Goal: Task Accomplishment & Management: Complete application form

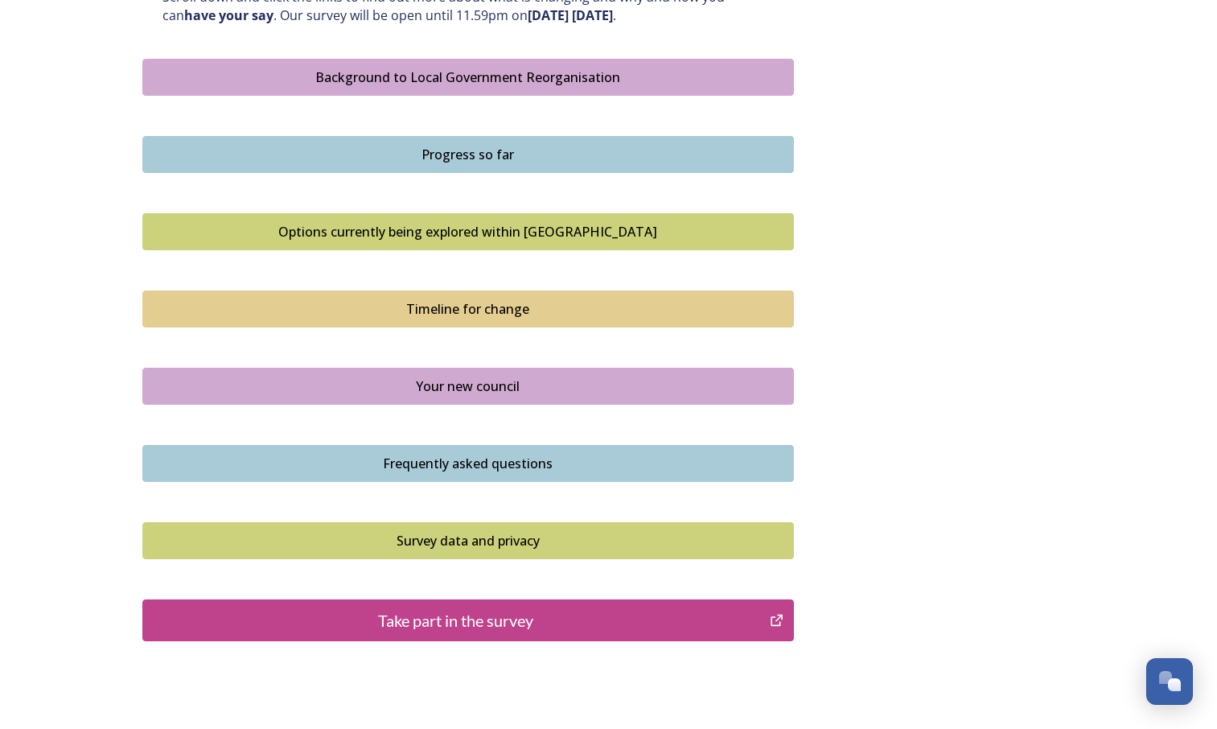
scroll to position [885, 0]
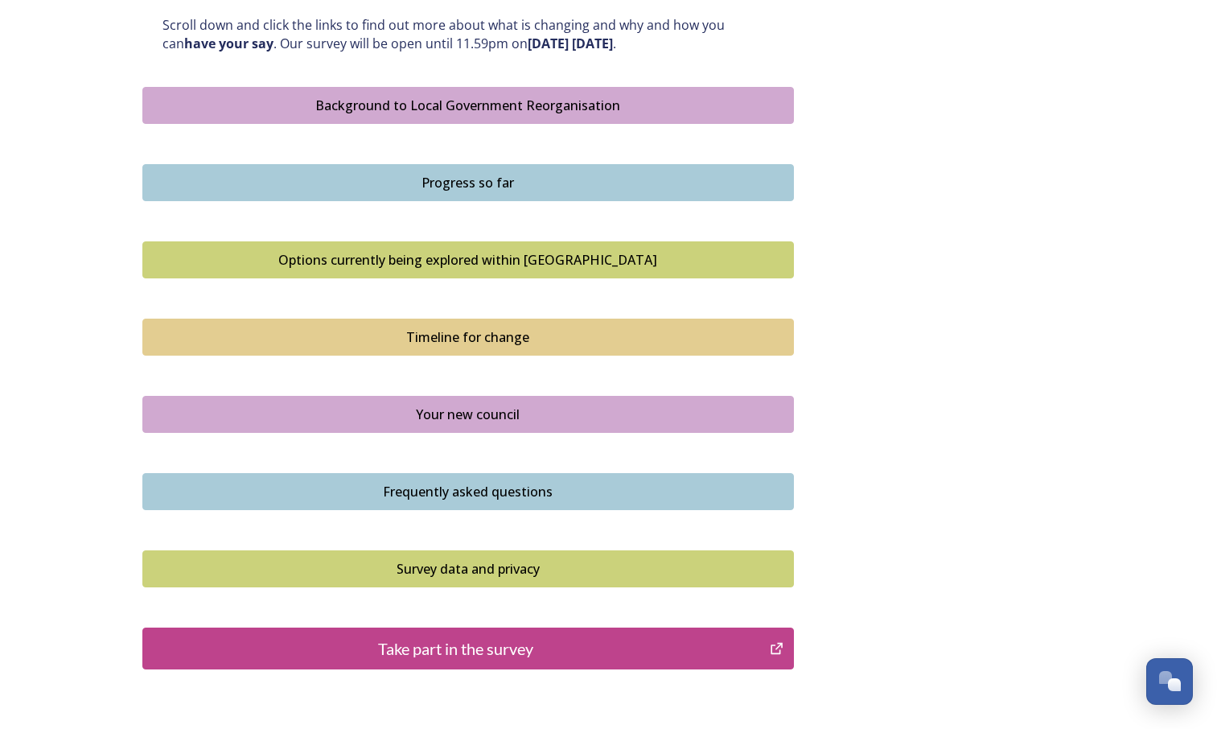
click at [480, 264] on div "Options currently being explored within [GEOGRAPHIC_DATA]" at bounding box center [468, 259] width 634 height 19
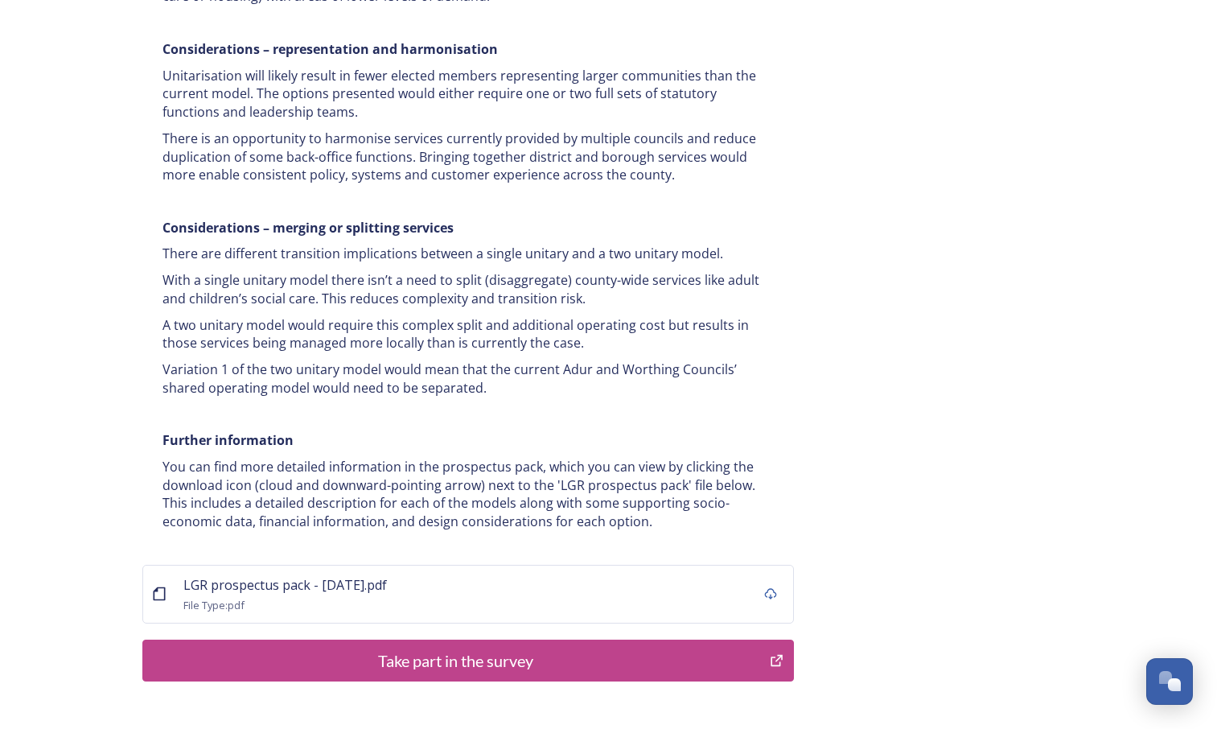
scroll to position [3064, 0]
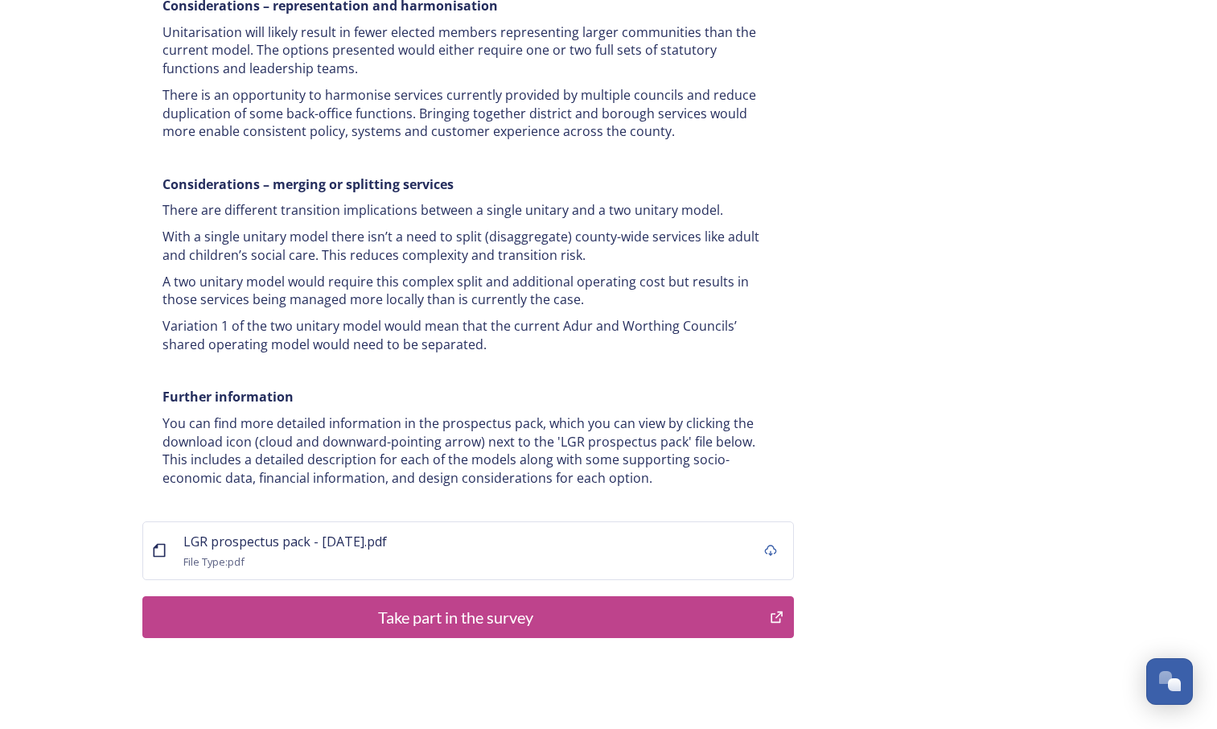
click at [450, 605] on div "Take part in the survey" at bounding box center [456, 617] width 611 height 24
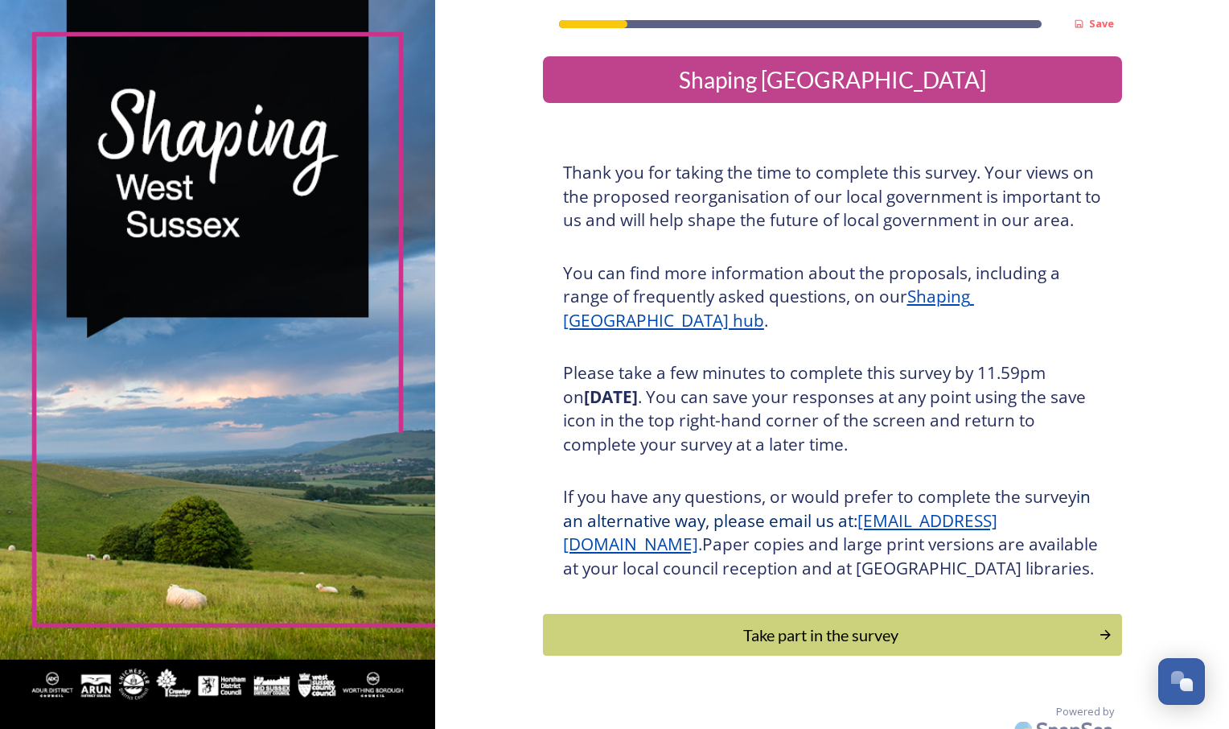
scroll to position [44, 0]
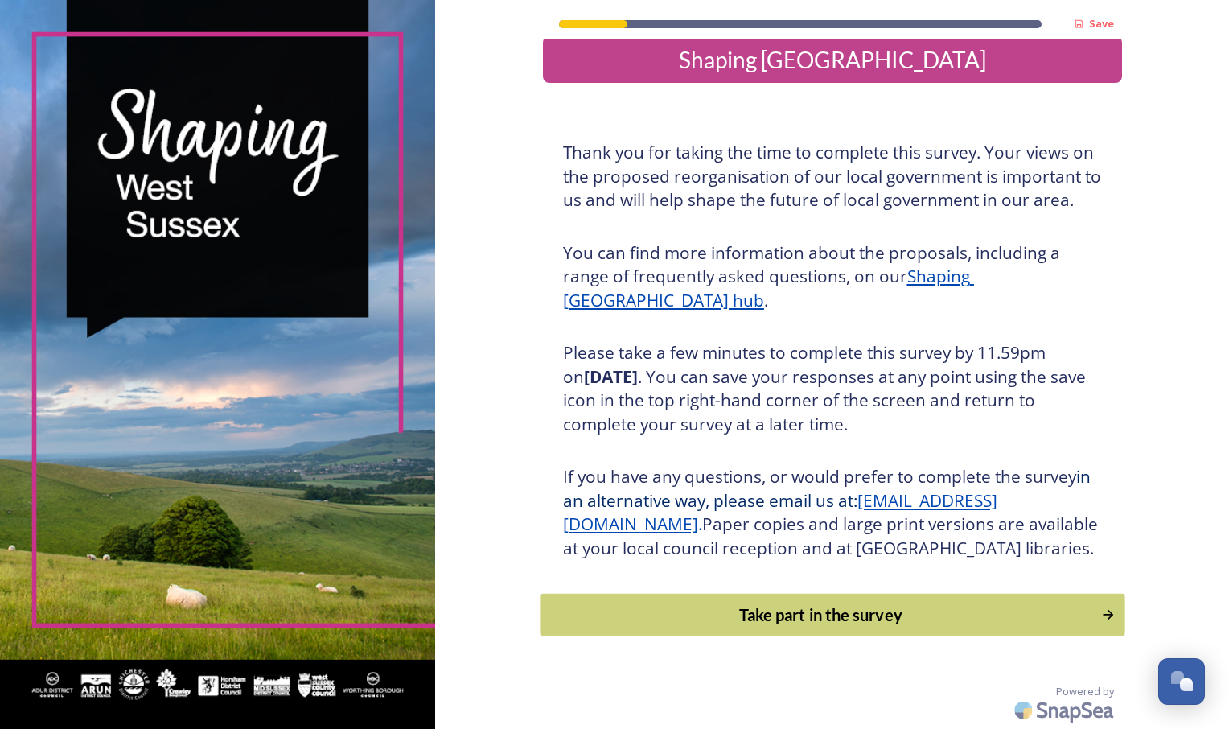
click at [767, 622] on div "Take part in the survey" at bounding box center [821, 614] width 544 height 24
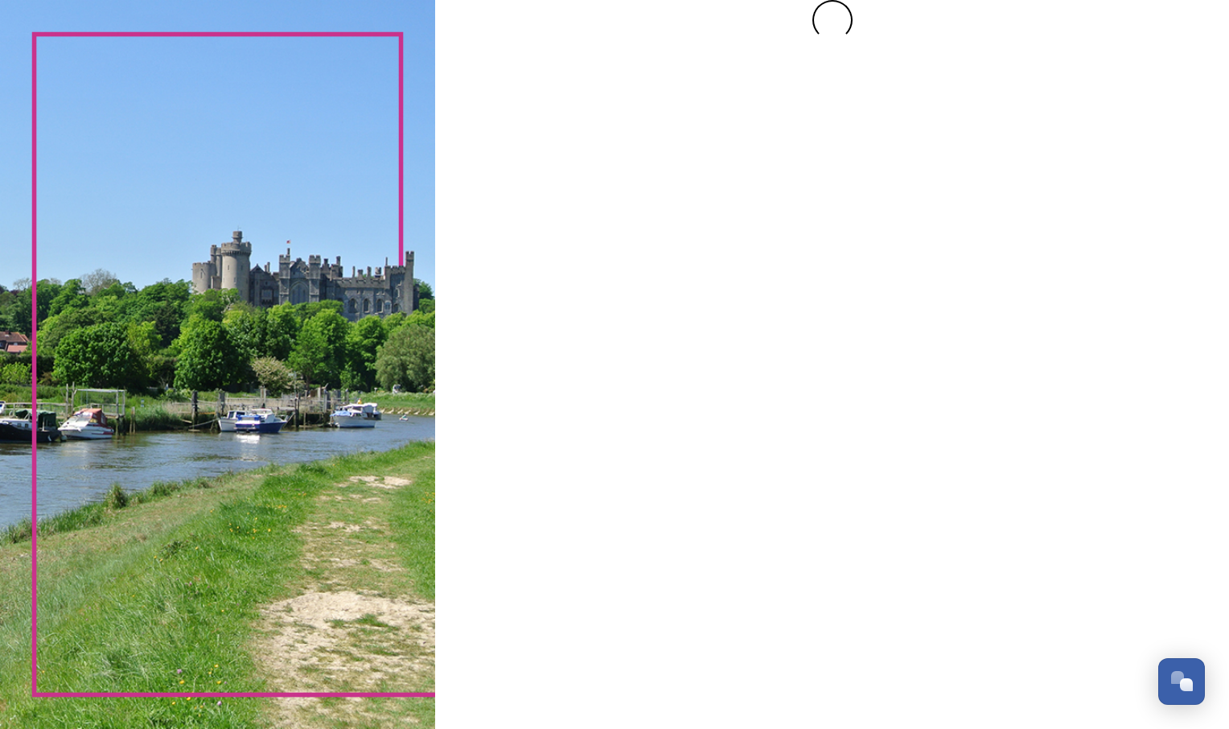
scroll to position [0, 0]
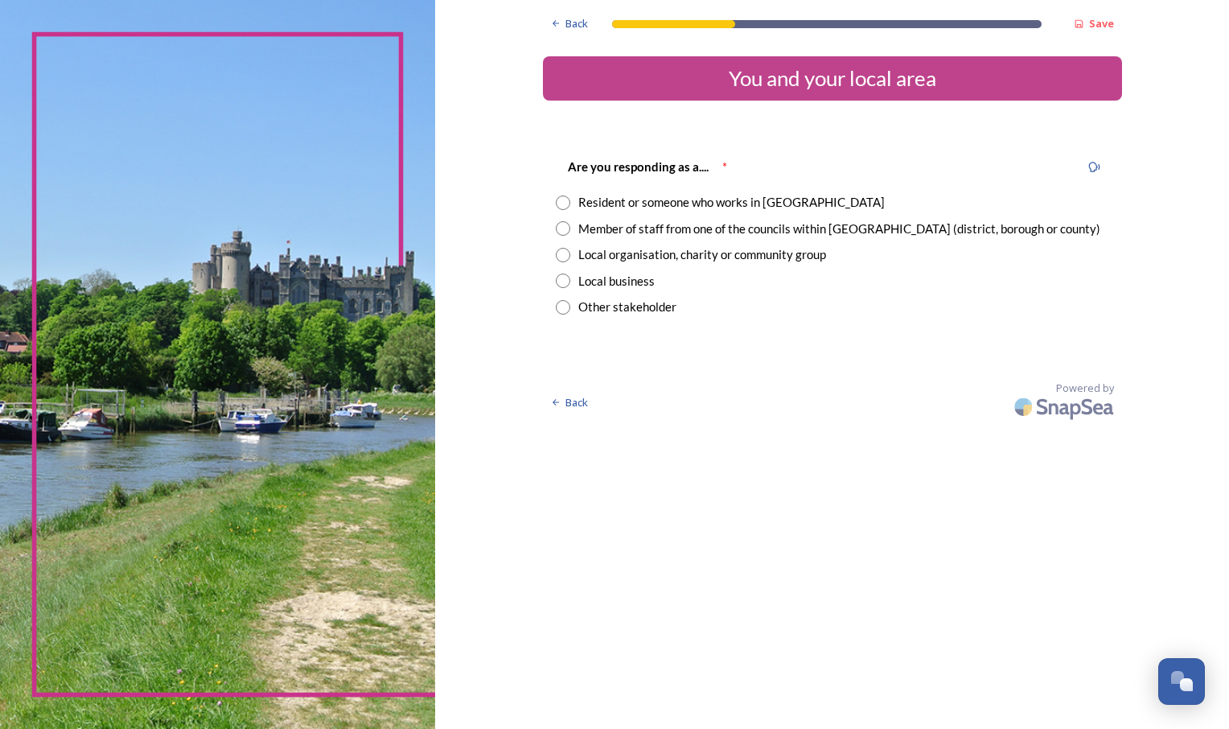
click at [565, 229] on input "radio" at bounding box center [563, 228] width 14 height 14
radio input "true"
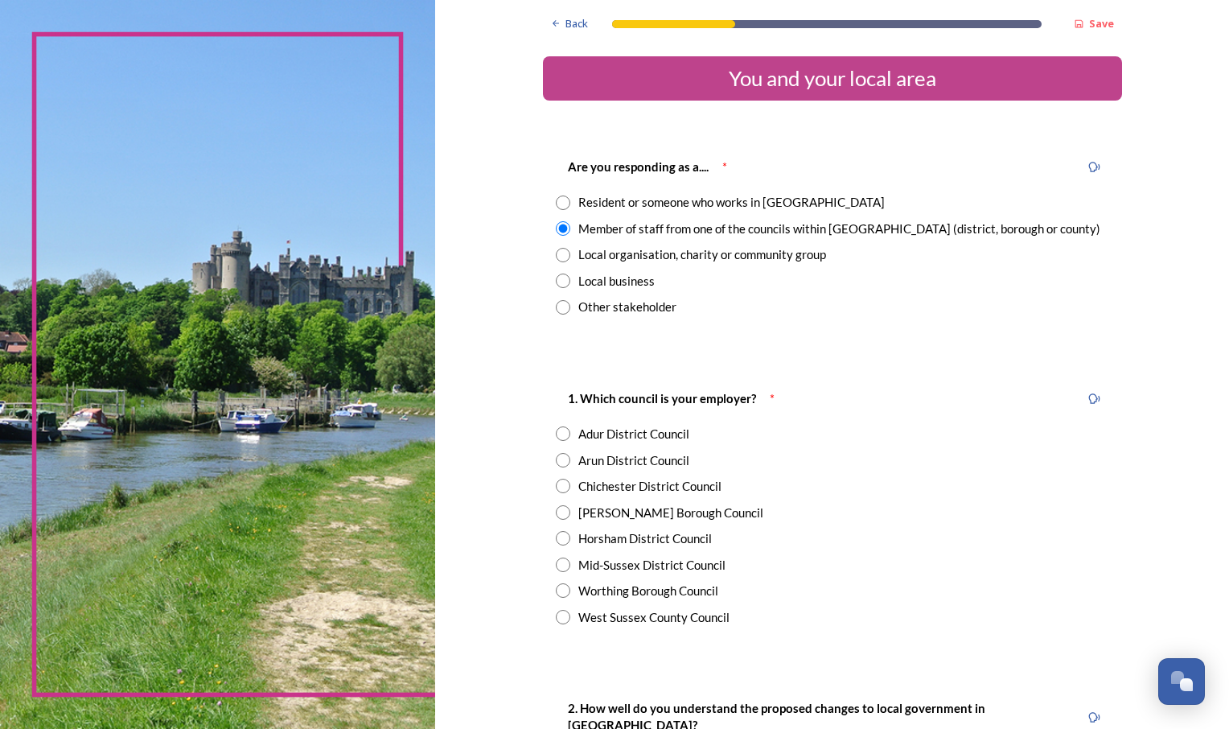
click at [556, 618] on input "radio" at bounding box center [563, 617] width 14 height 14
radio input "true"
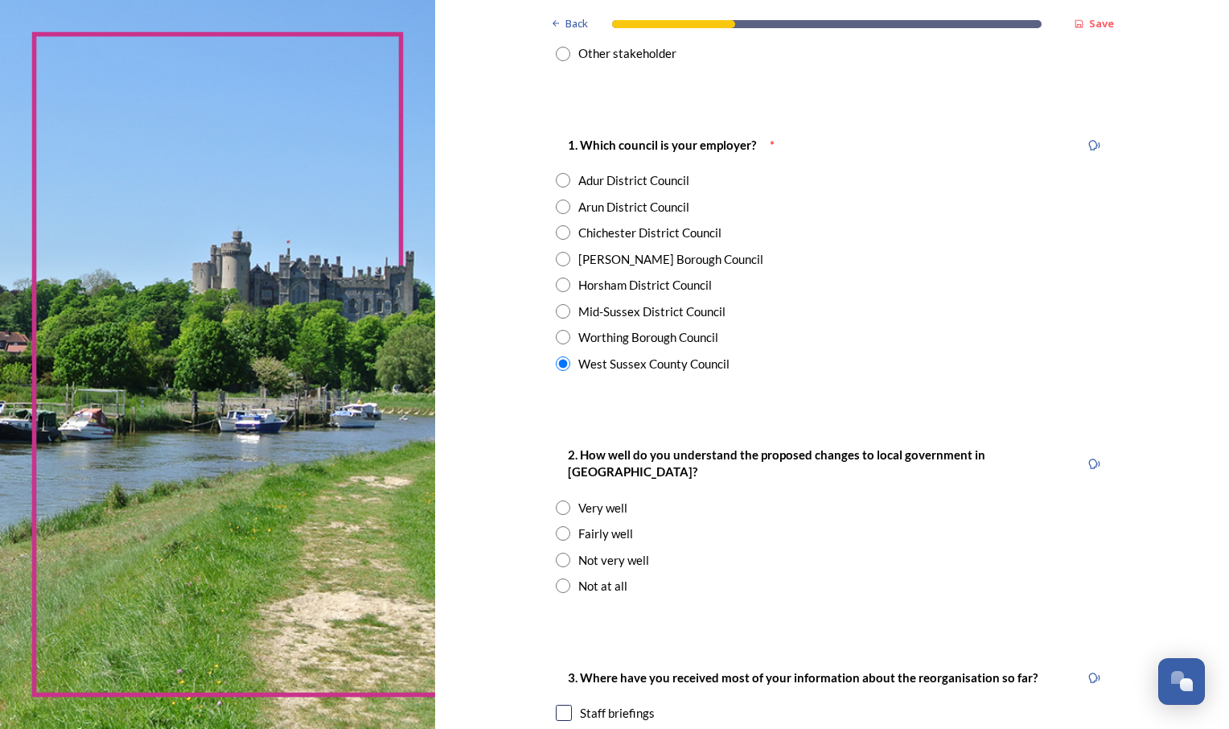
scroll to position [322, 0]
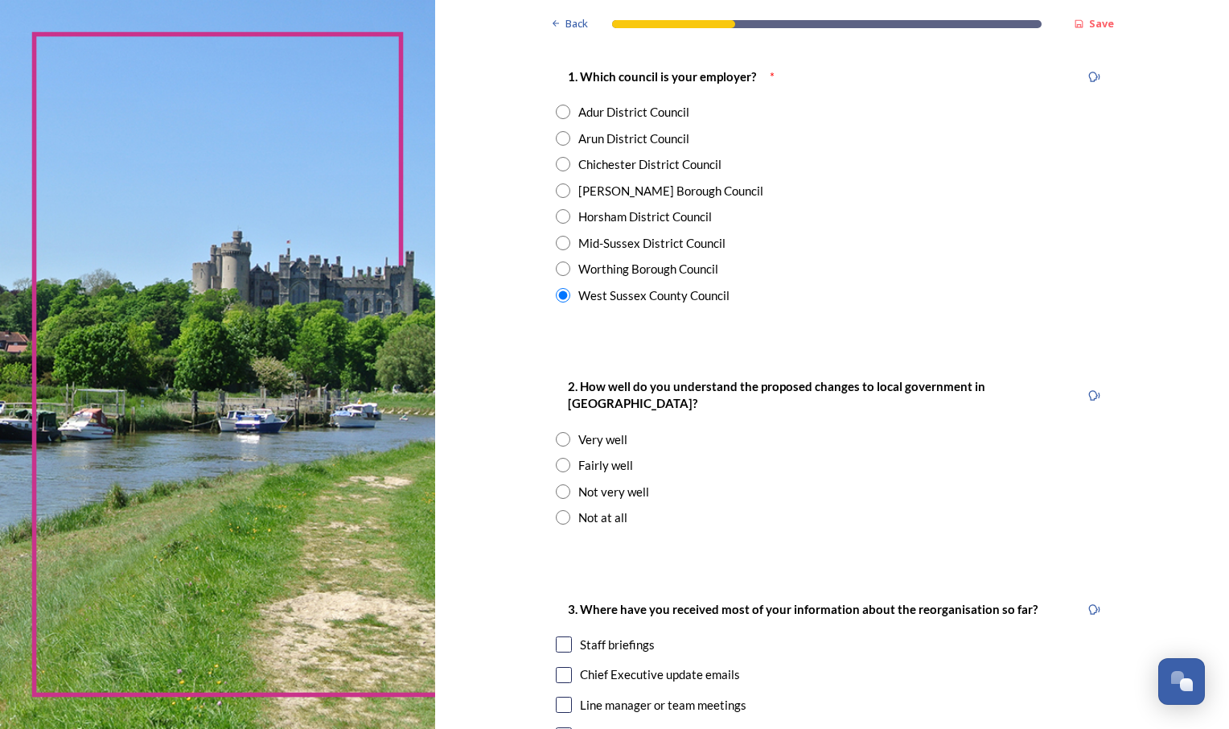
click at [556, 432] on input "radio" at bounding box center [563, 439] width 14 height 14
radio input "true"
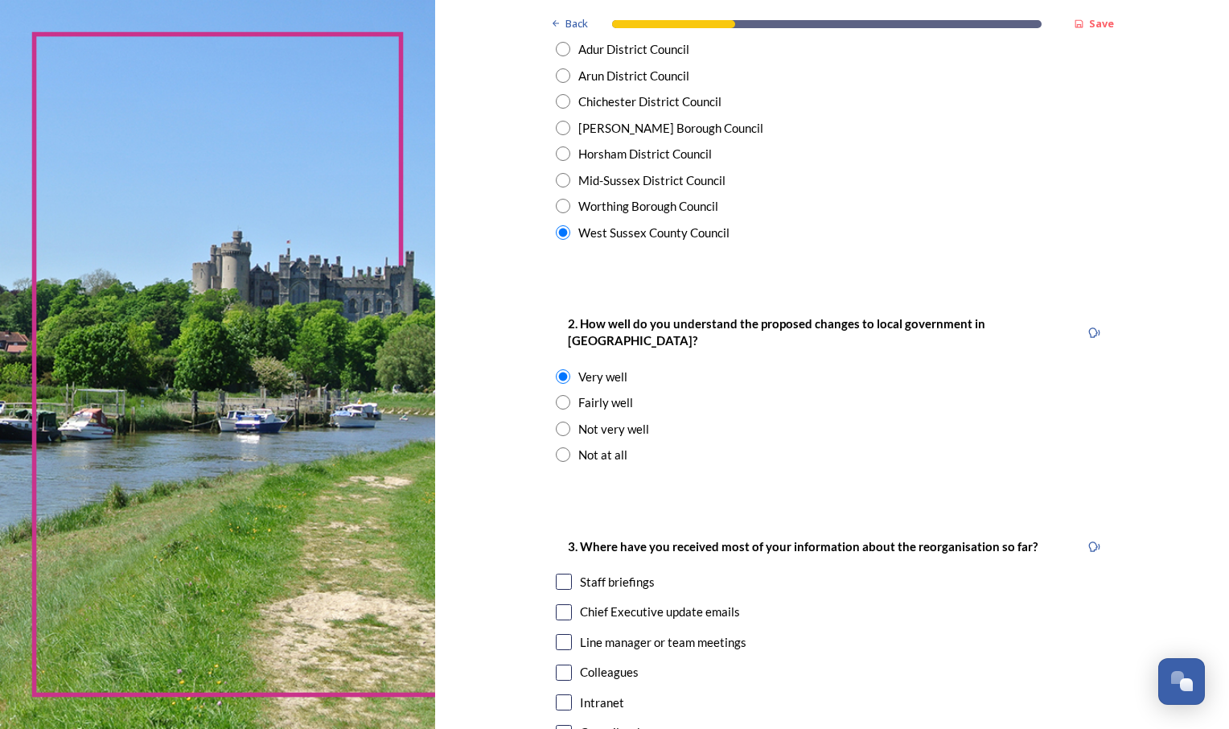
scroll to position [563, 0]
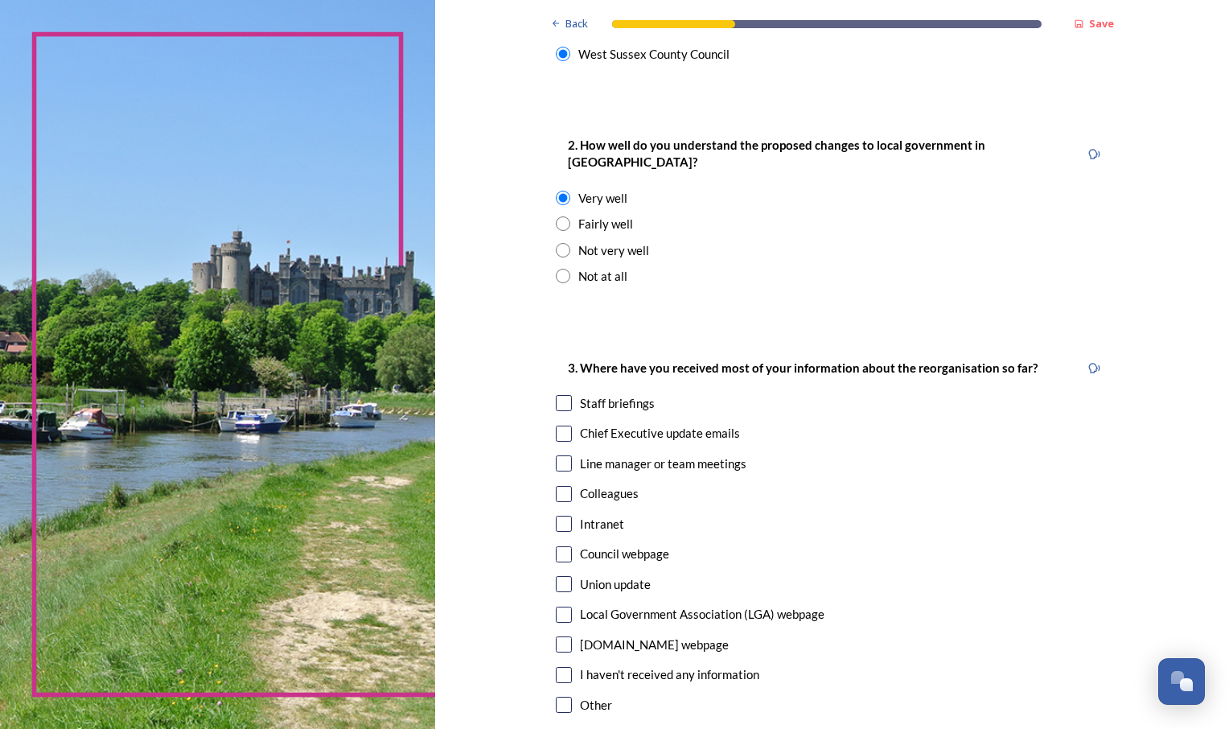
click at [556, 426] on input "checkbox" at bounding box center [564, 434] width 16 height 16
checkbox input "true"
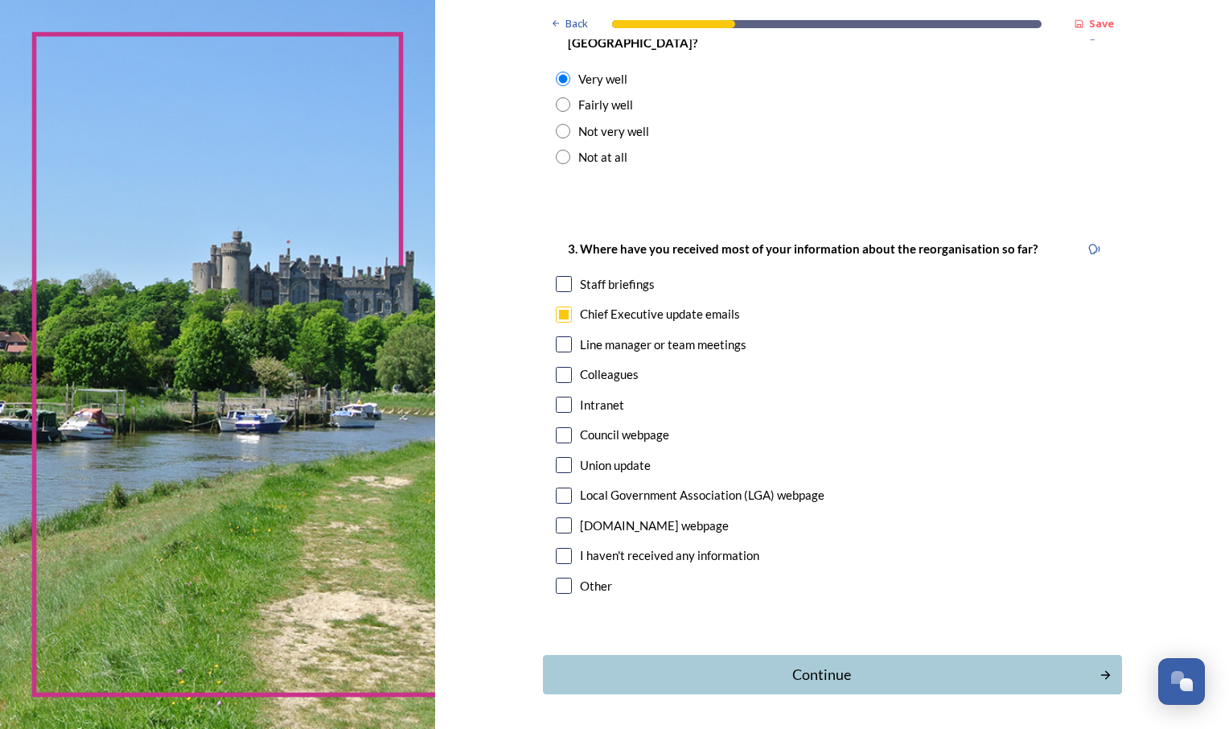
scroll to position [724, 0]
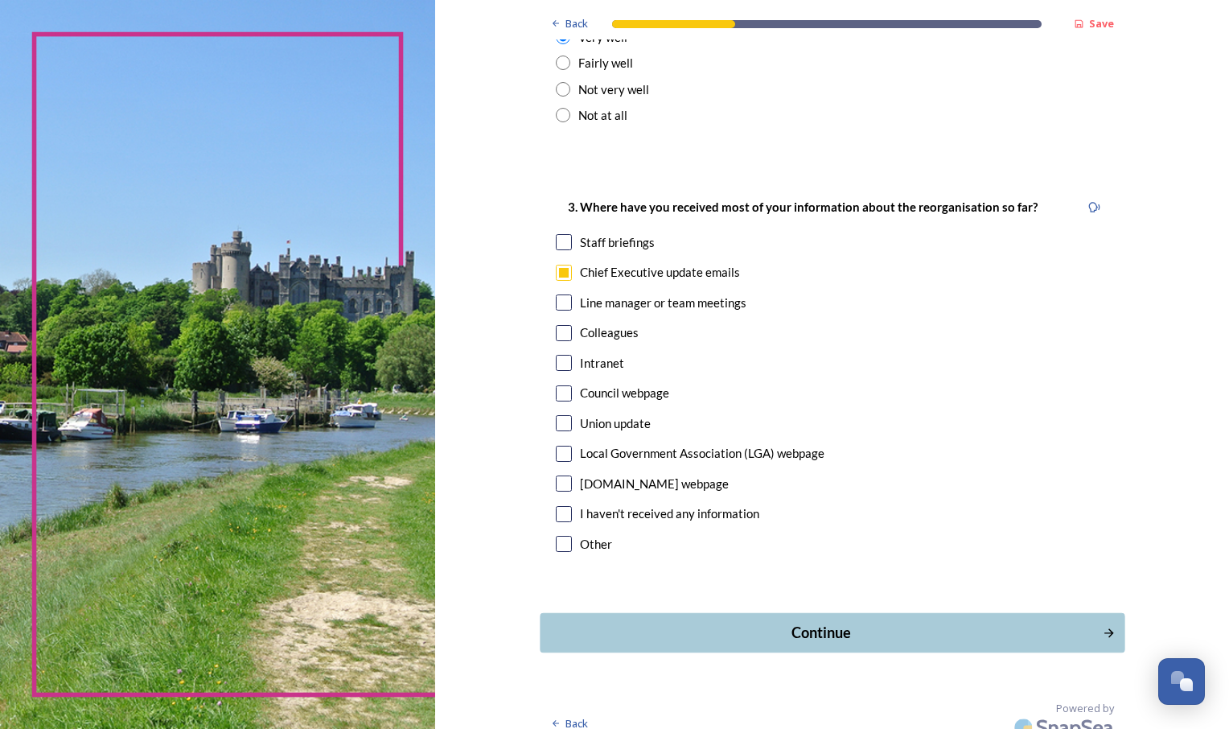
click at [855, 622] on div "Continue" at bounding box center [821, 633] width 545 height 22
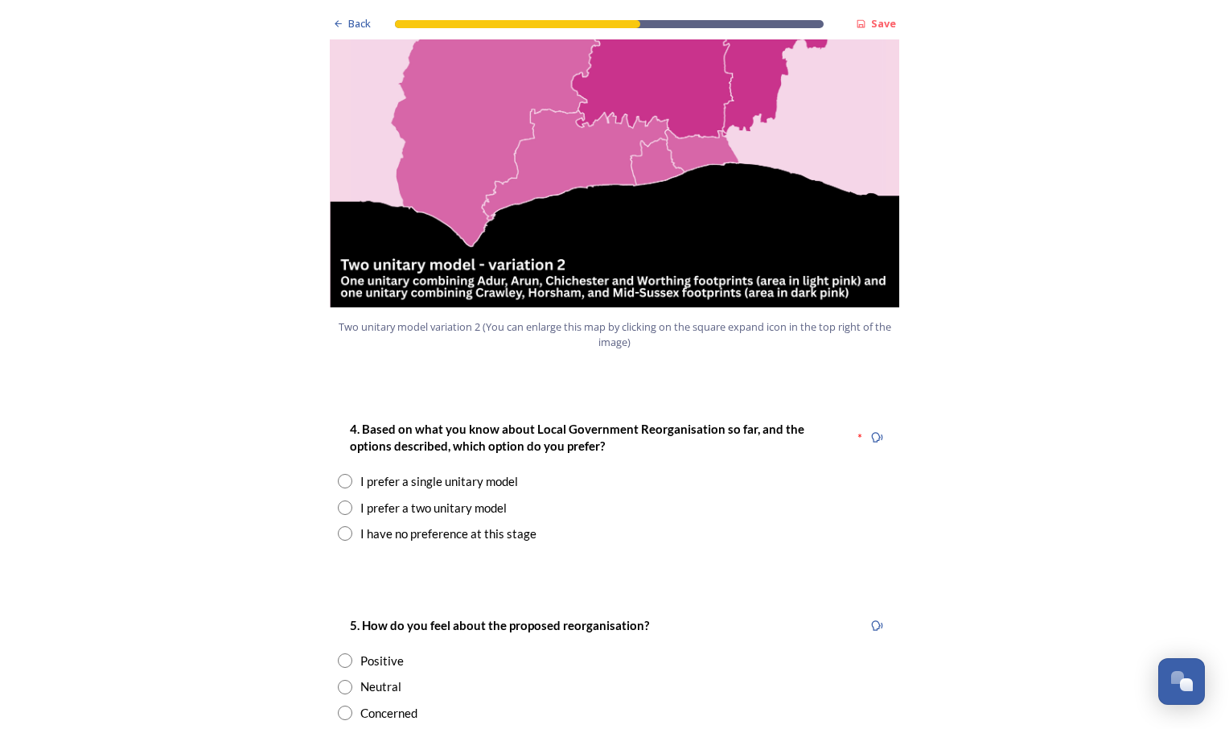
scroll to position [1850, 0]
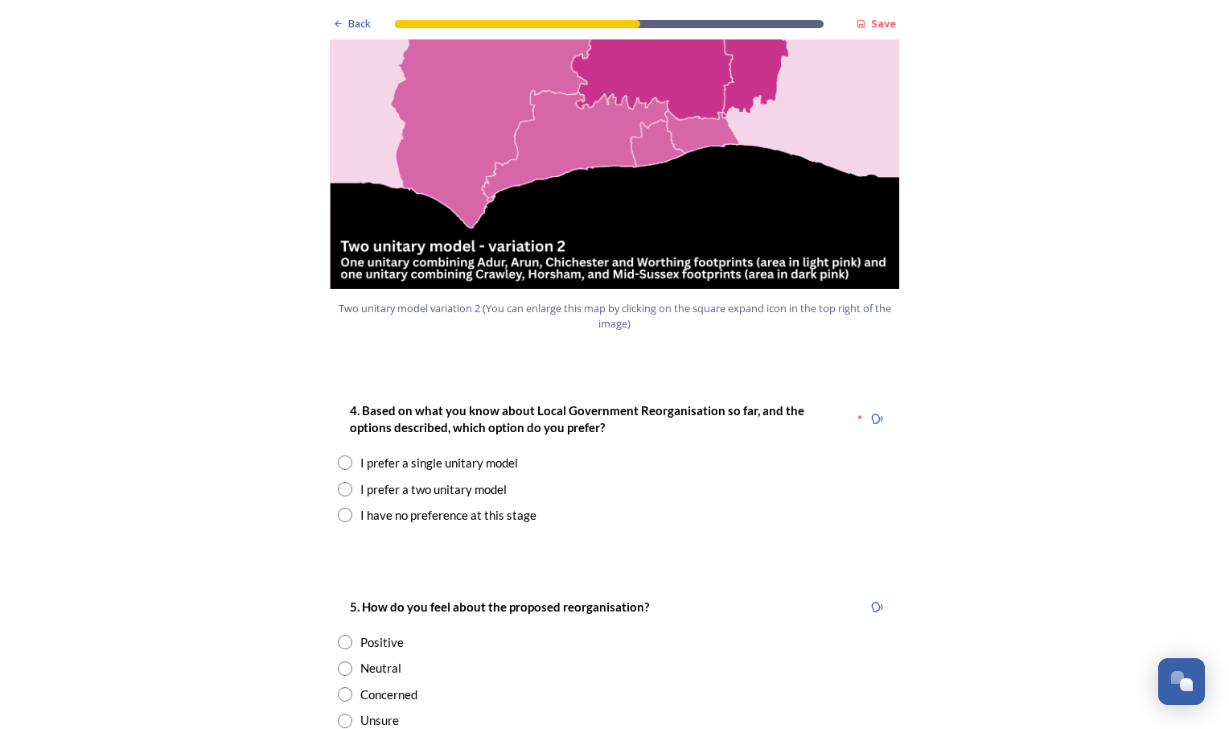
click at [338, 455] on input "radio" at bounding box center [345, 462] width 14 height 14
radio input "true"
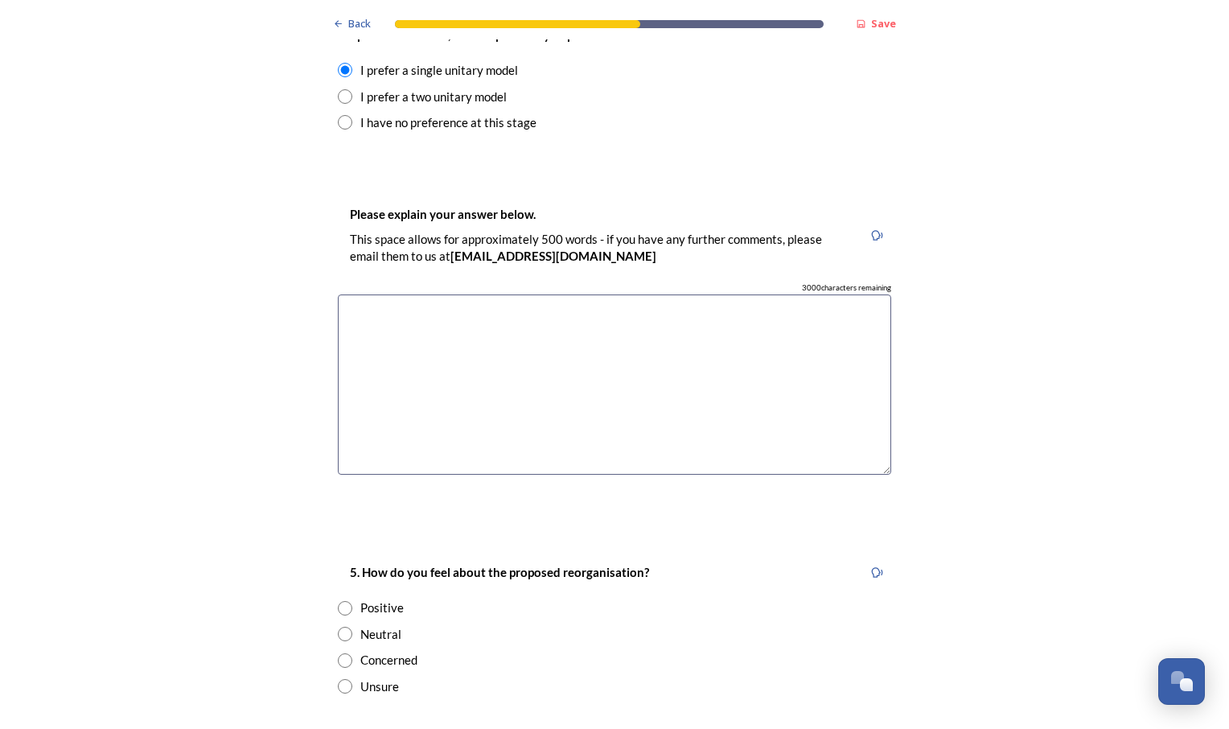
scroll to position [2413, 0]
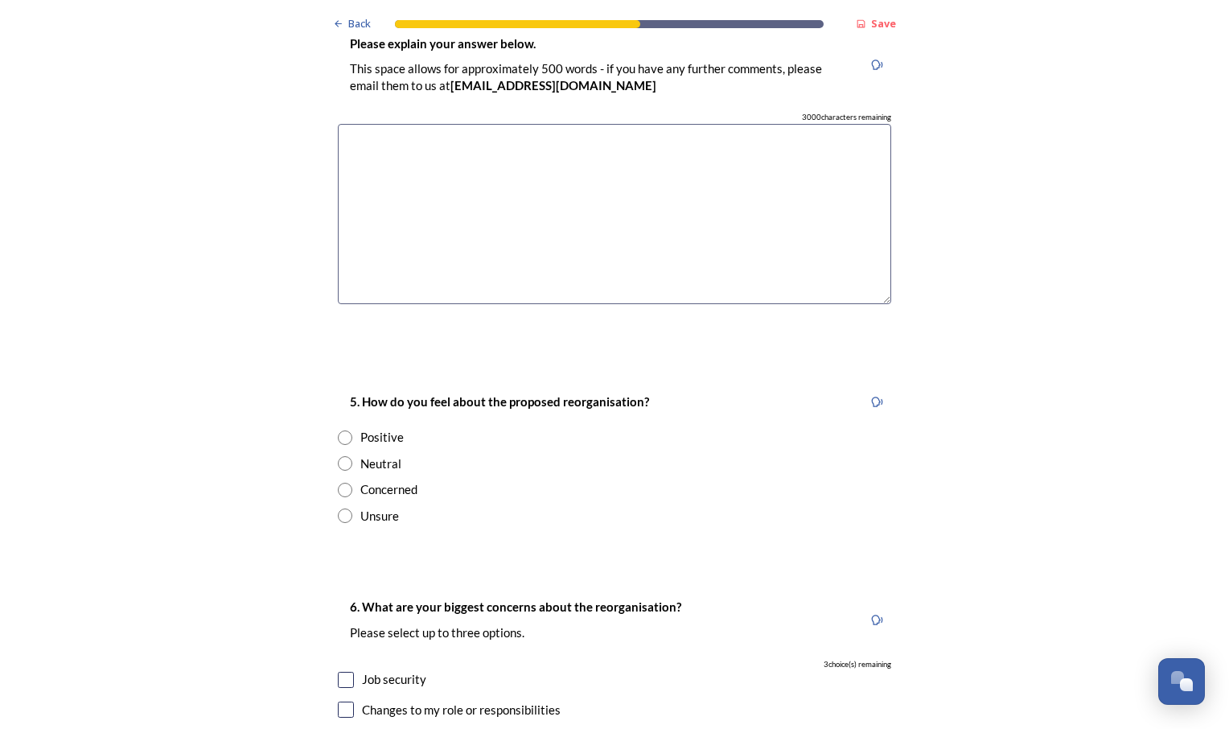
click at [339, 672] on input "checkbox" at bounding box center [346, 680] width 16 height 16
checkbox input "true"
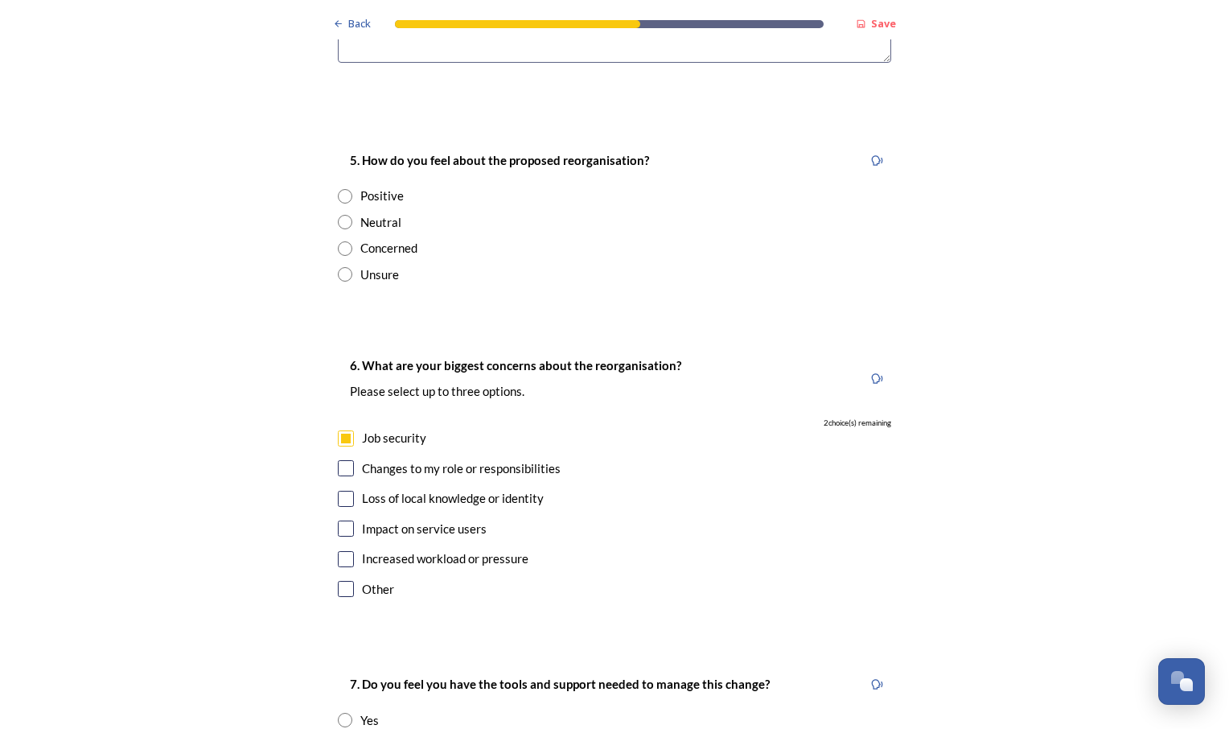
scroll to position [2735, 0]
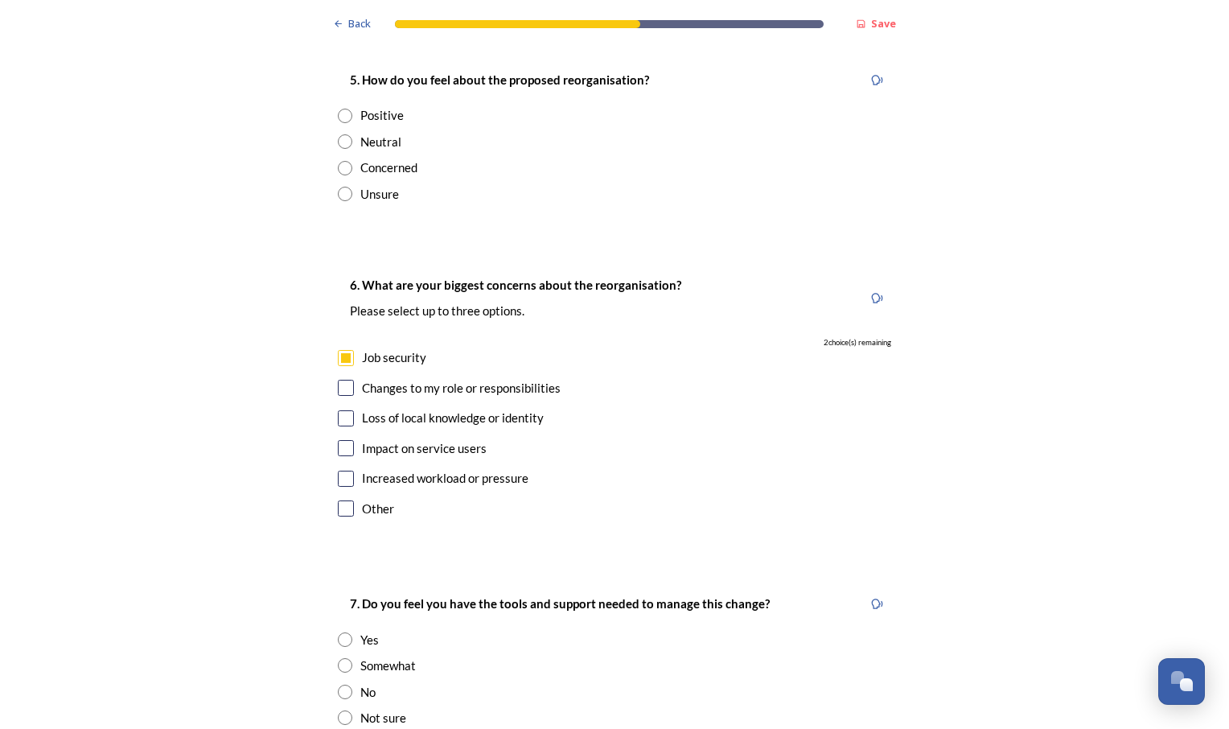
click at [339, 380] on input "checkbox" at bounding box center [346, 388] width 16 height 16
checkbox input "true"
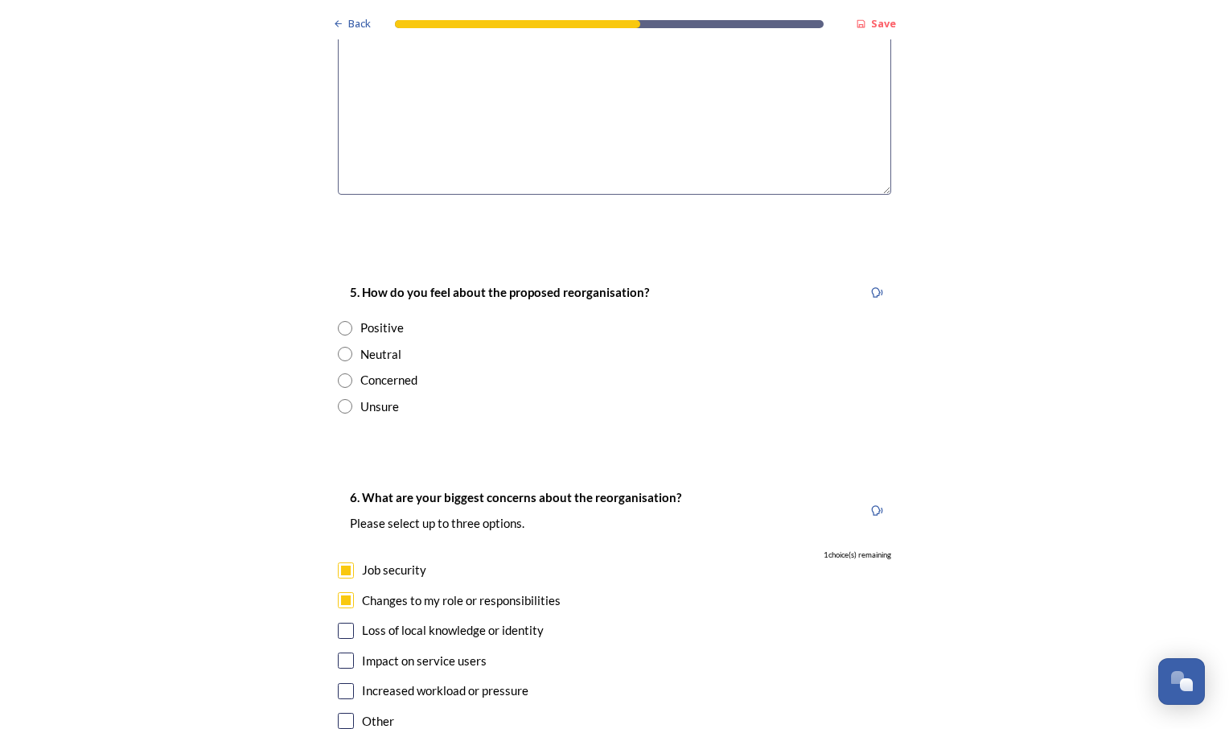
scroll to position [2494, 0]
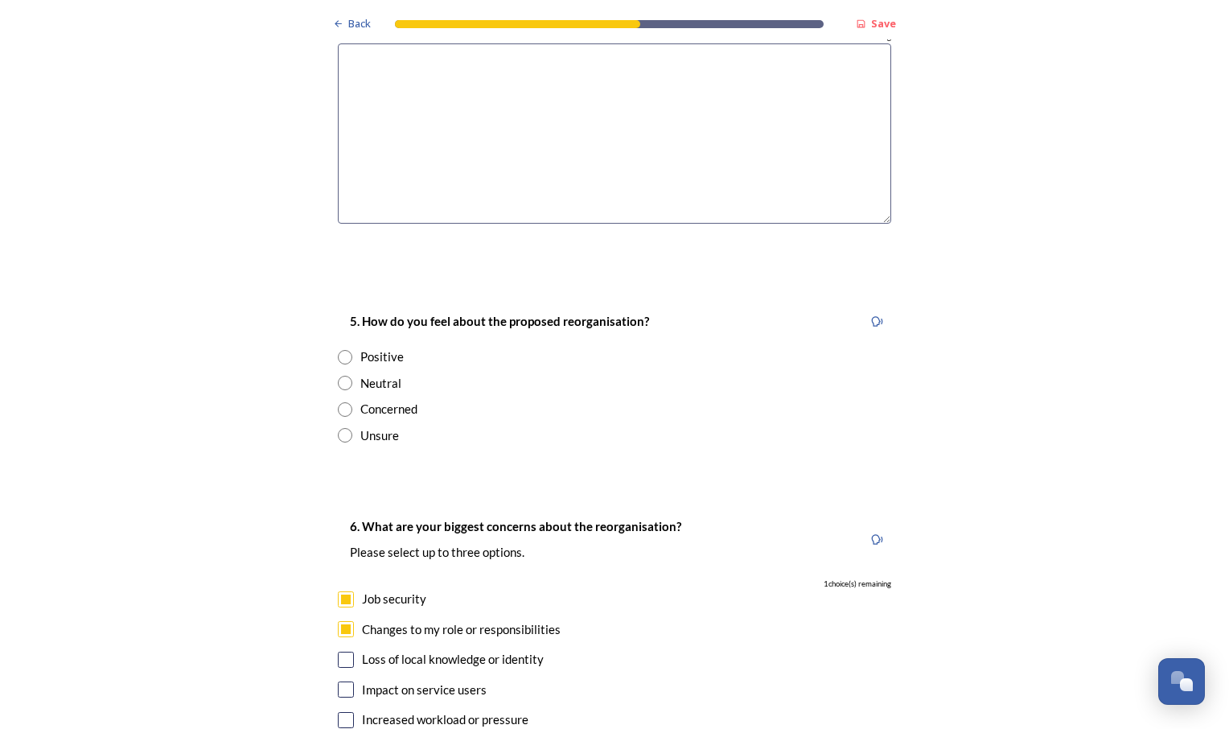
click at [341, 402] on input "radio" at bounding box center [345, 409] width 14 height 14
radio input "true"
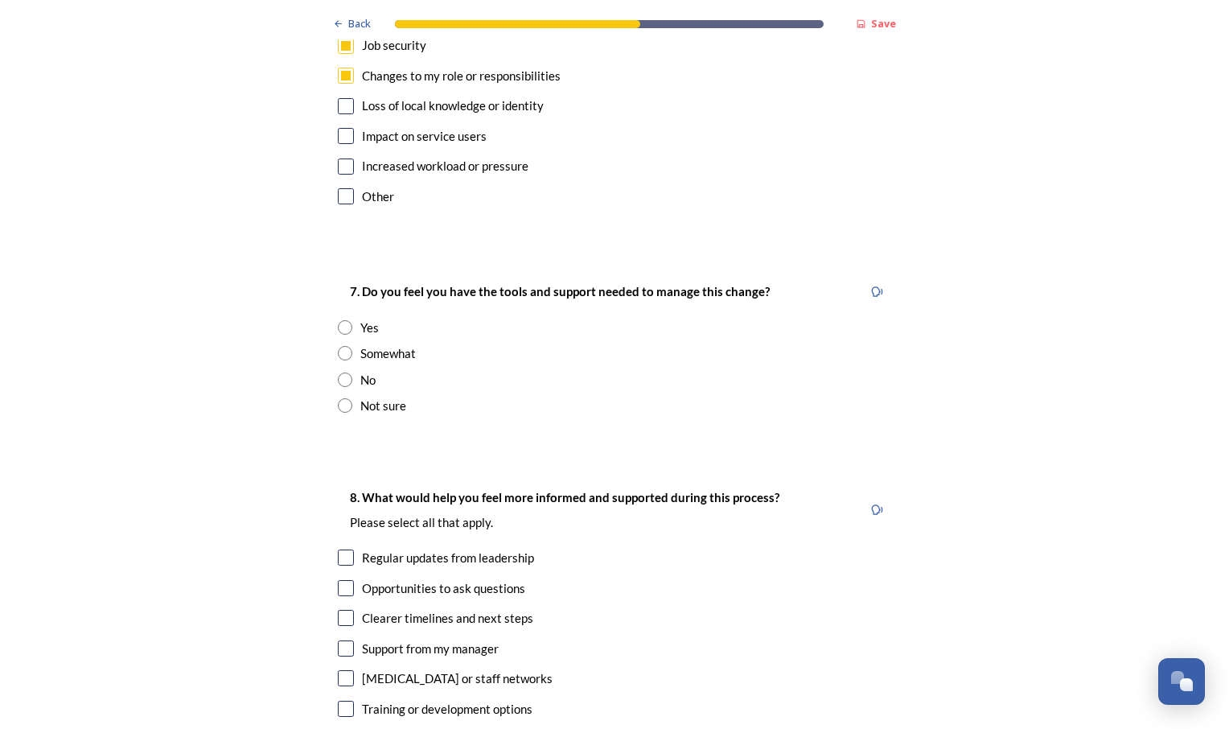
scroll to position [3057, 0]
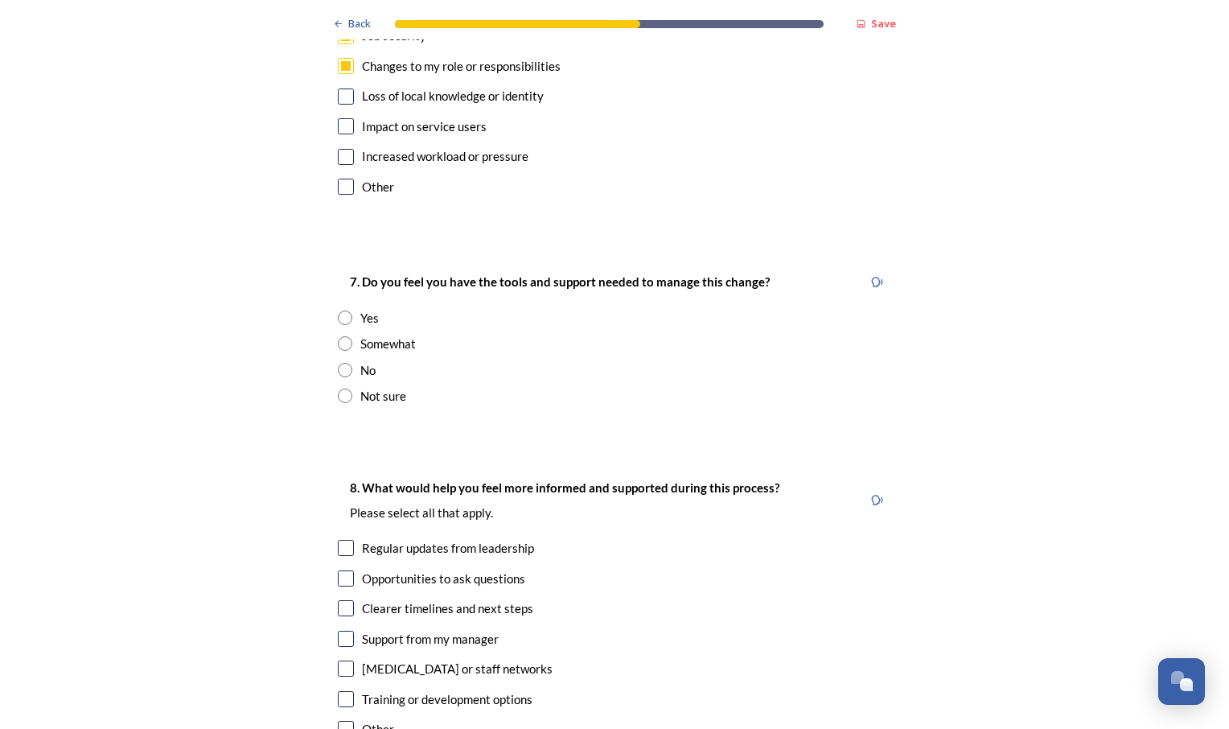
click at [340, 336] on input "radio" at bounding box center [345, 343] width 14 height 14
radio input "true"
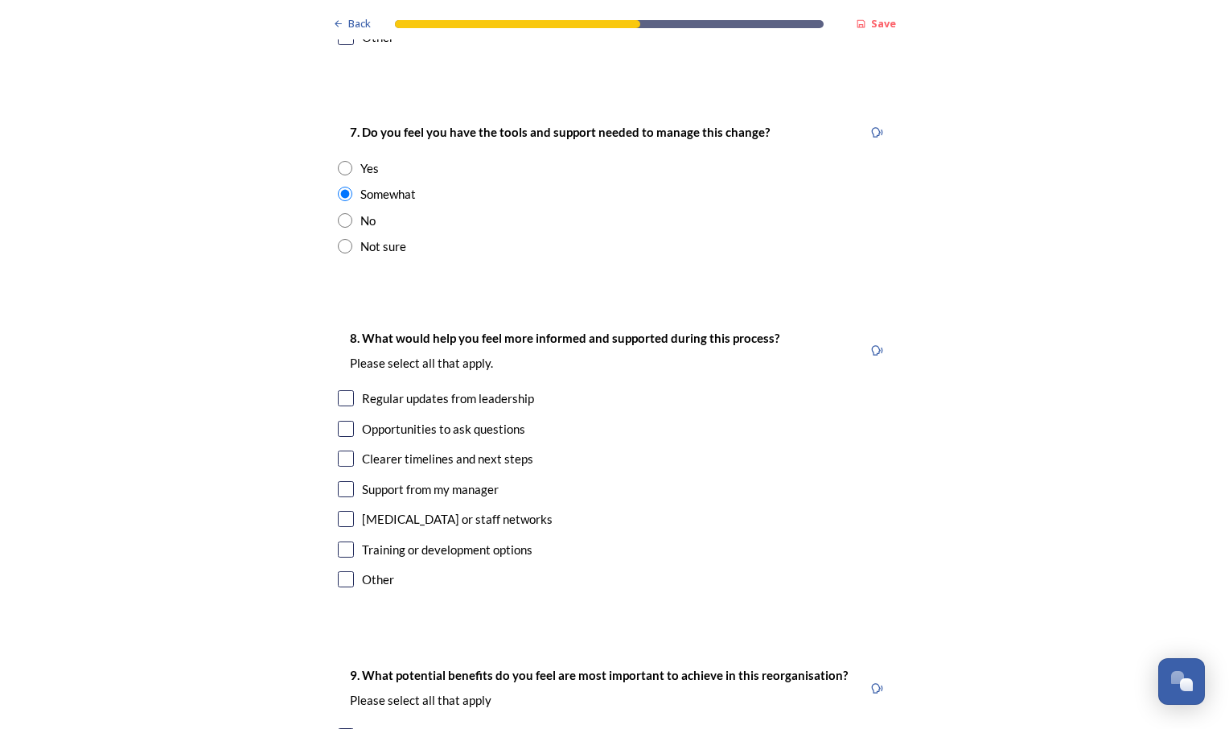
scroll to position [3218, 0]
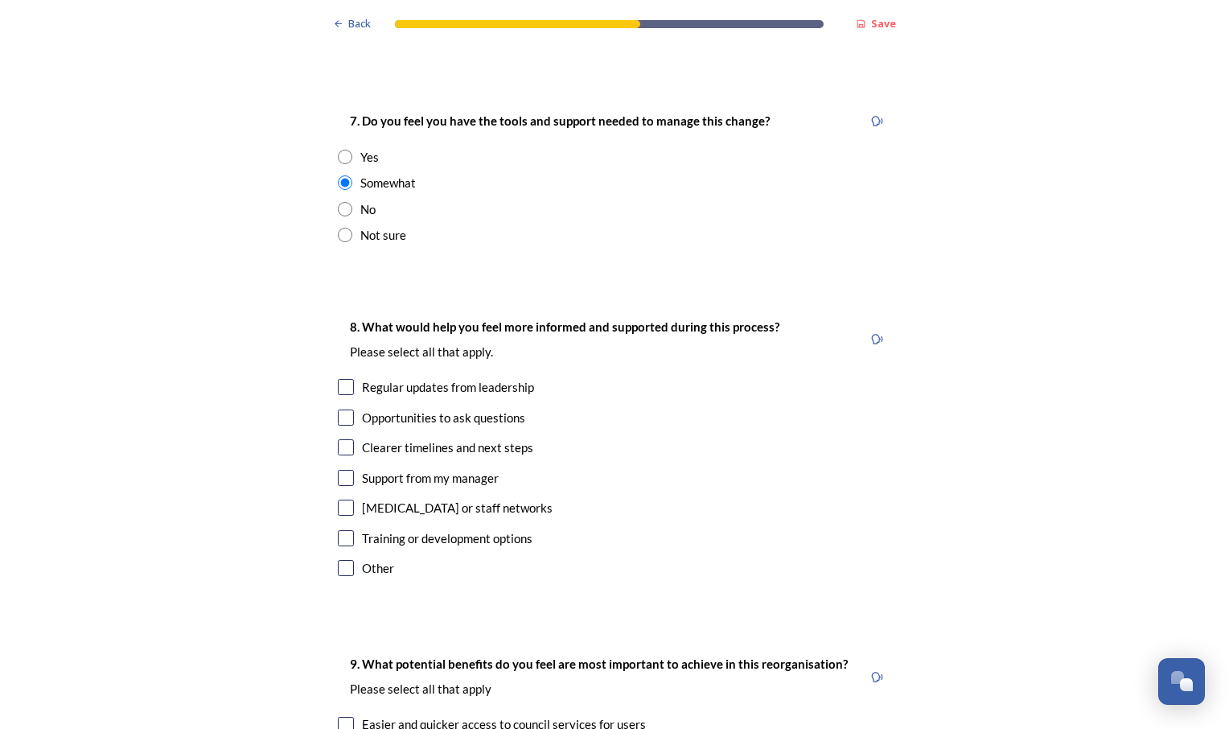
drag, startPoint x: 335, startPoint y: 339, endPoint x: 334, endPoint y: 348, distance: 9.7
click at [338, 379] on input "checkbox" at bounding box center [346, 387] width 16 height 16
checkbox input "true"
click at [338, 439] on input "checkbox" at bounding box center [346, 447] width 16 height 16
checkbox input "true"
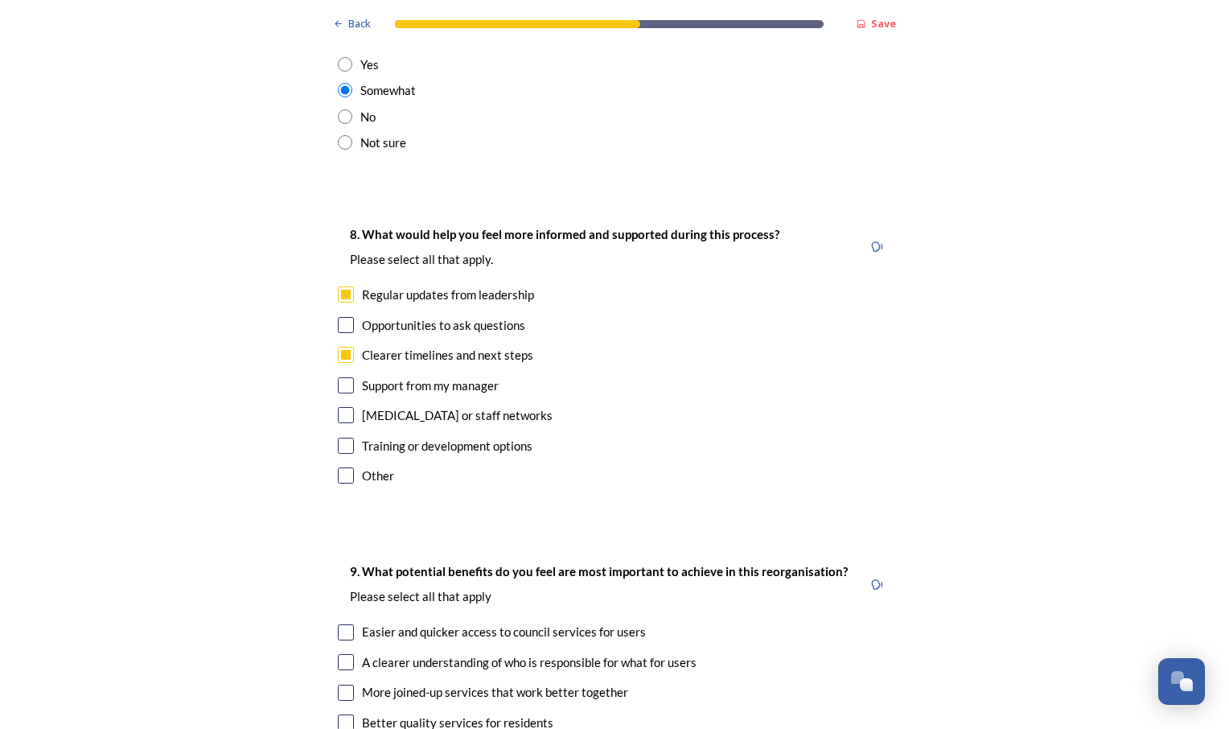
scroll to position [3539, 0]
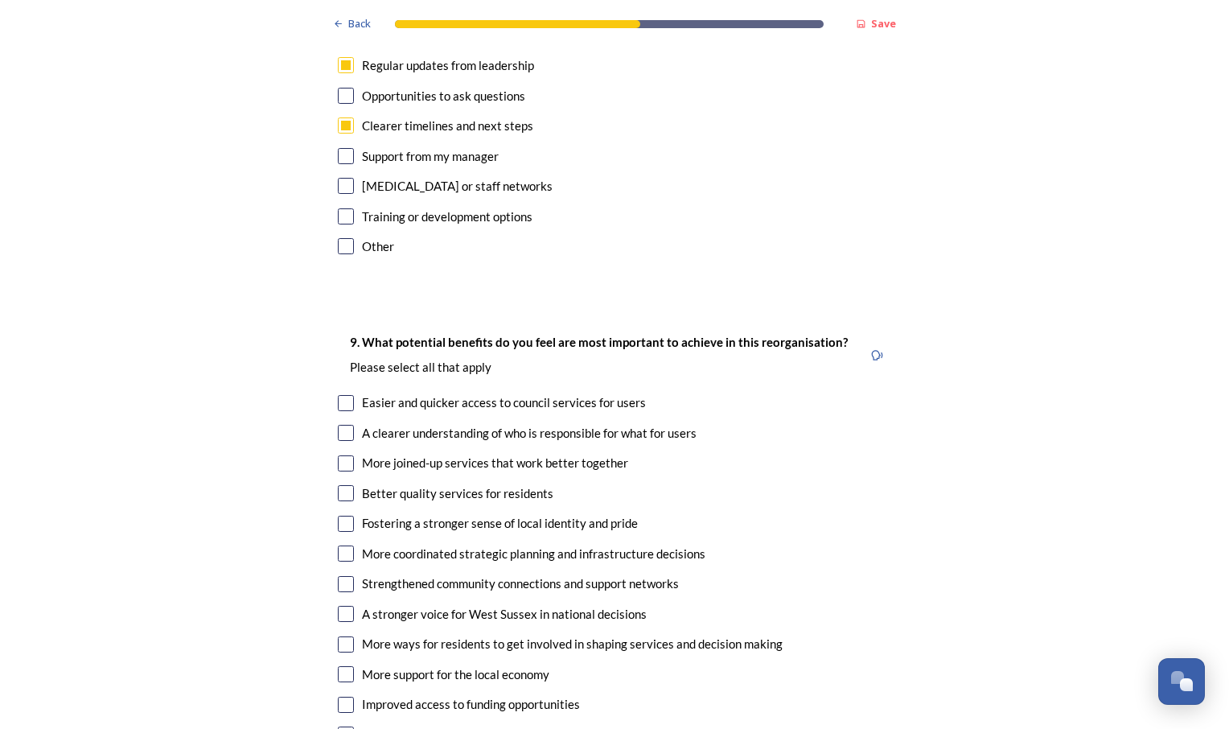
click at [341, 425] on input "checkbox" at bounding box center [346, 433] width 16 height 16
checkbox input "true"
click at [339, 485] on input "checkbox" at bounding box center [346, 493] width 16 height 16
checkbox input "true"
click at [343, 606] on input "checkbox" at bounding box center [346, 614] width 16 height 16
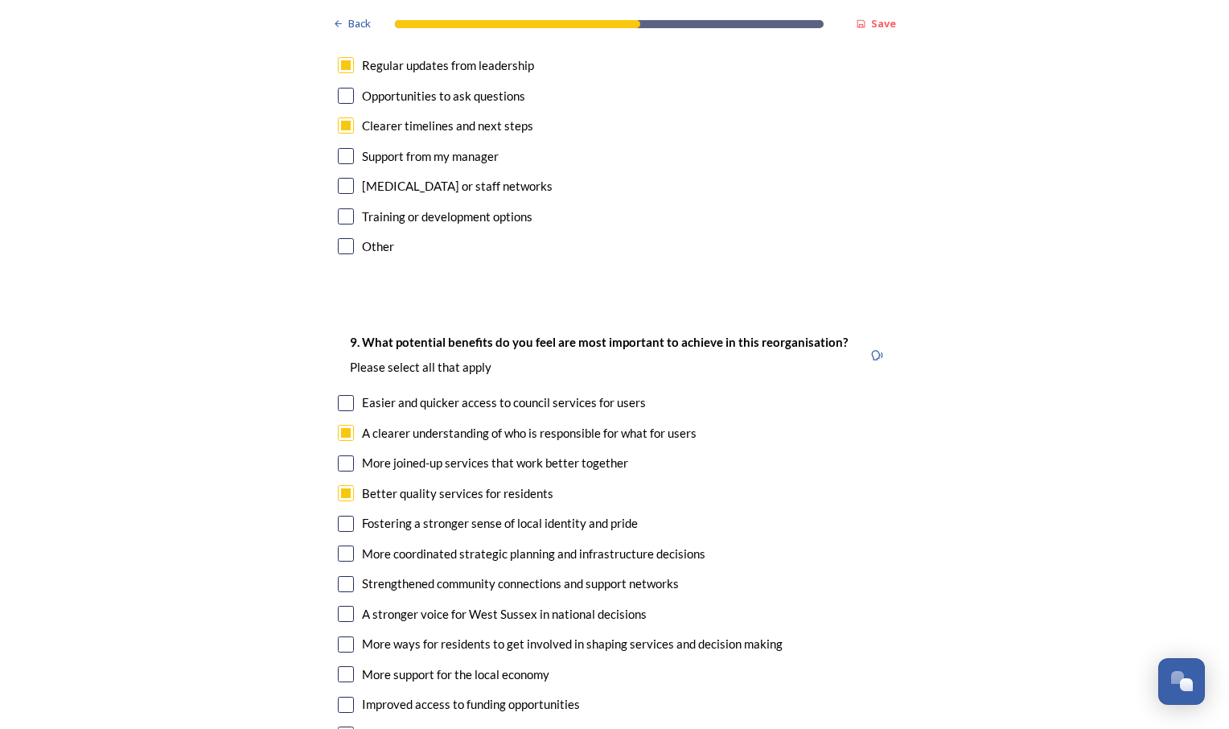
checkbox input "true"
click at [340, 636] on input "checkbox" at bounding box center [346, 644] width 16 height 16
checkbox input "true"
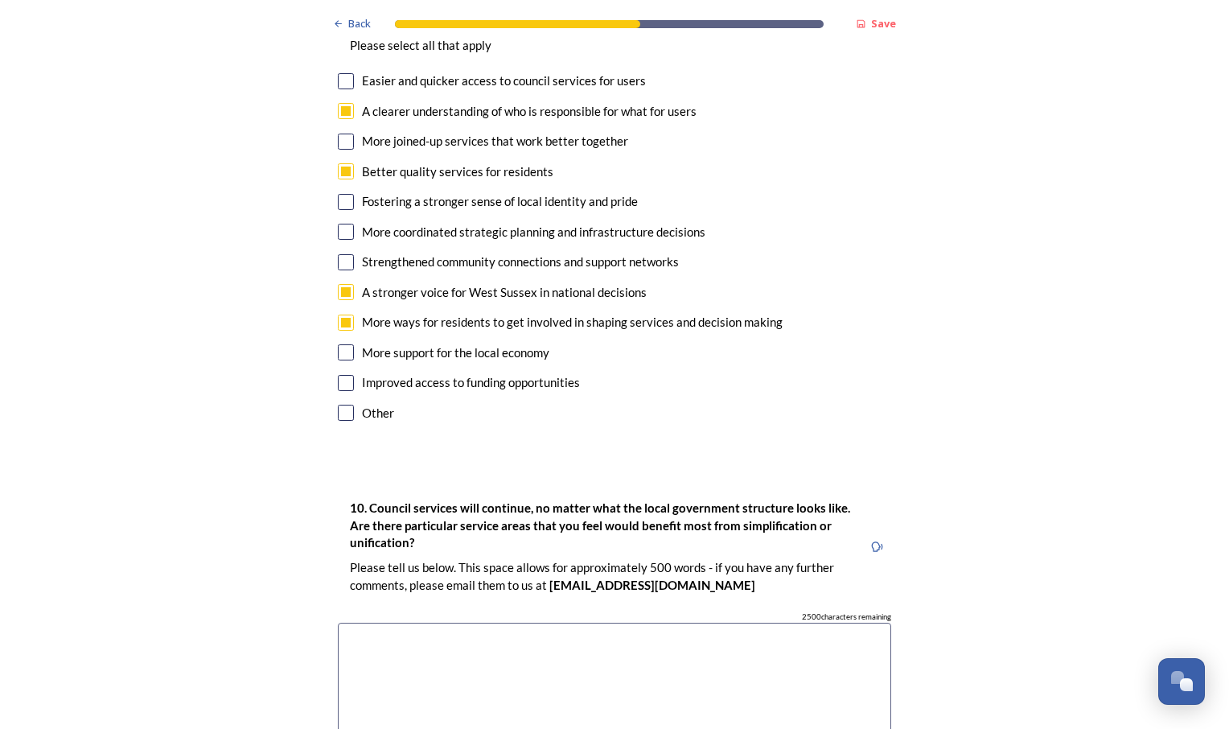
click at [338, 224] on input "checkbox" at bounding box center [346, 232] width 16 height 16
checkbox input "true"
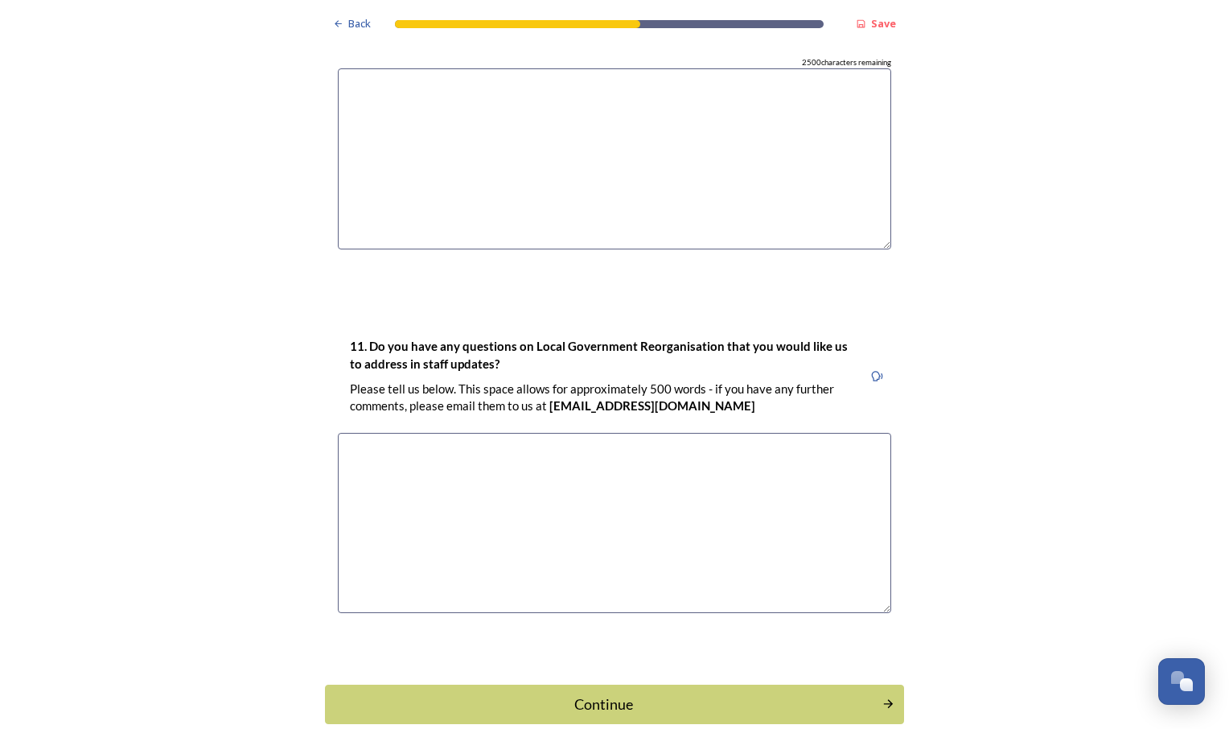
scroll to position [4456, 0]
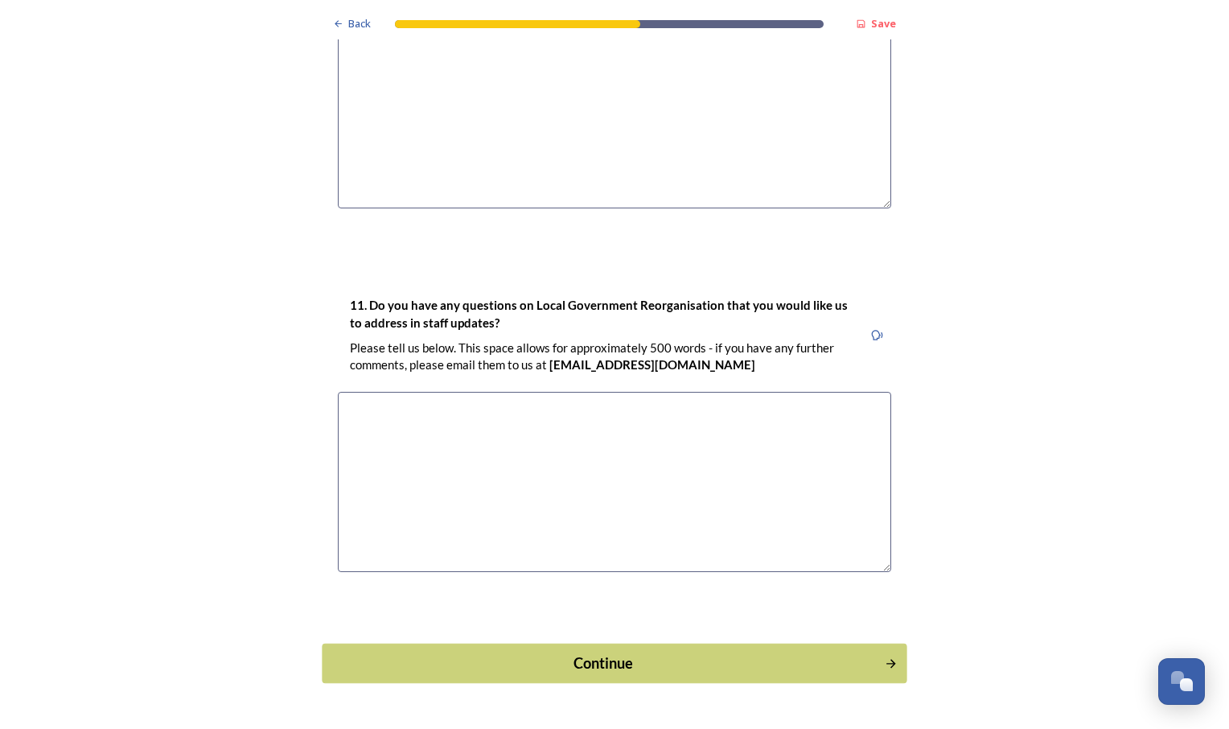
click at [726, 652] on div "Continue" at bounding box center [603, 663] width 545 height 22
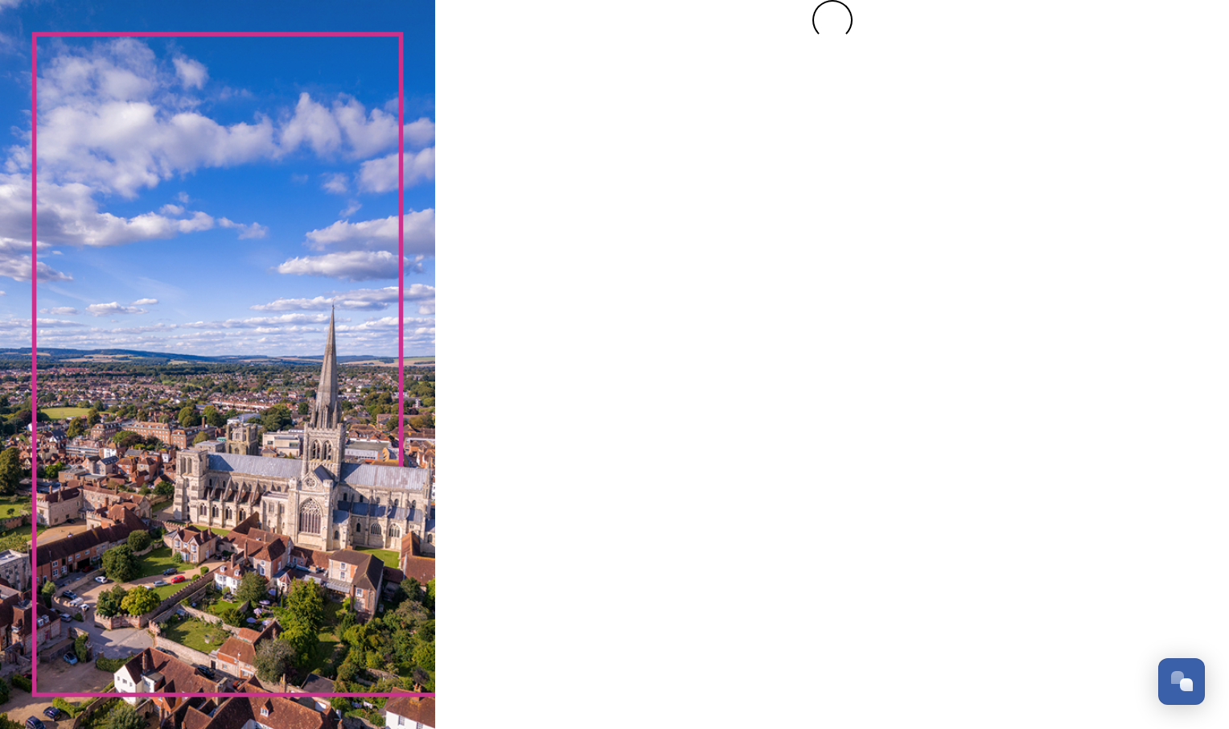
scroll to position [0, 0]
